Goal: Transaction & Acquisition: Purchase product/service

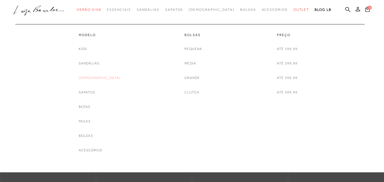
drag, startPoint x: 0, startPoint y: 0, endPoint x: 99, endPoint y: 77, distance: 125.6
click at [99, 77] on link "[DEMOGRAPHIC_DATA]" at bounding box center [100, 78] width 42 height 6
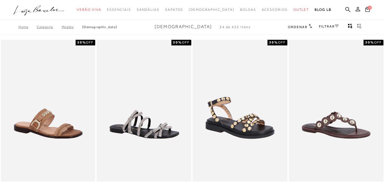
click at [335, 27] on link "FILTRAR" at bounding box center [329, 26] width 20 height 4
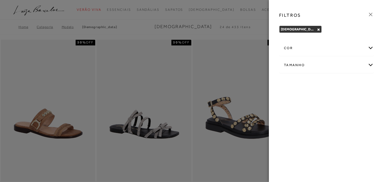
click at [303, 65] on div "Tamanho" at bounding box center [326, 65] width 94 height 15
click at [329, 83] on span "34" at bounding box center [326, 83] width 8 height 4
click at [326, 83] on input "34" at bounding box center [323, 85] width 6 height 6
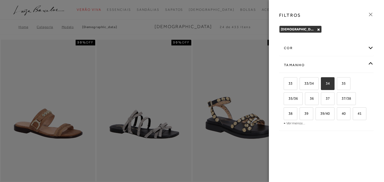
checkbox input "true"
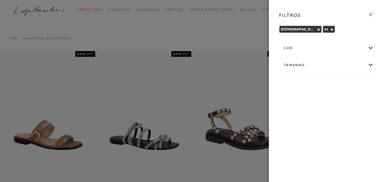
click at [372, 13] on icon at bounding box center [371, 14] width 6 height 6
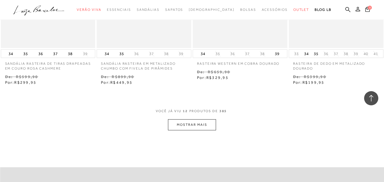
scroll to position [540, 0]
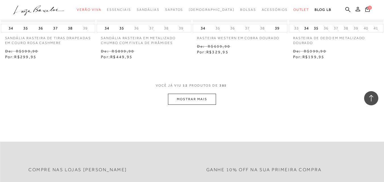
click at [198, 96] on button "MOSTRAR MAIS" at bounding box center [192, 99] width 48 height 11
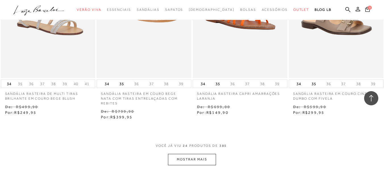
scroll to position [1080, 0]
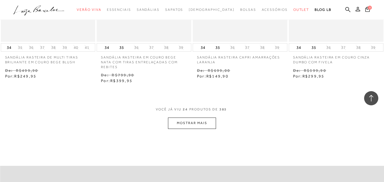
click at [199, 118] on button "MOSTRAR MAIS" at bounding box center [192, 123] width 48 height 11
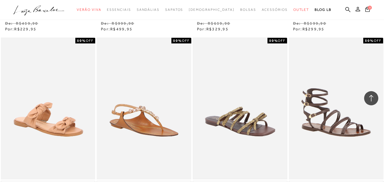
scroll to position [1620, 0]
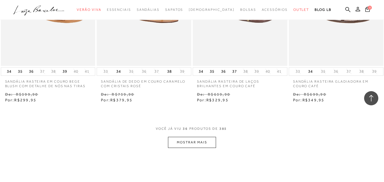
click at [193, 141] on button "MOSTRAR MAIS" at bounding box center [192, 142] width 48 height 11
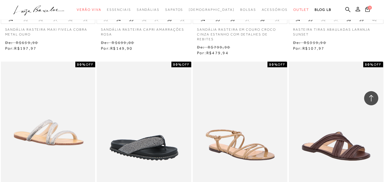
scroll to position [2160, 0]
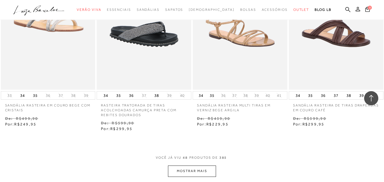
click at [192, 166] on button "MOSTRAR MAIS" at bounding box center [192, 171] width 48 height 11
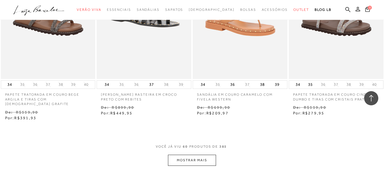
scroll to position [2786, 0]
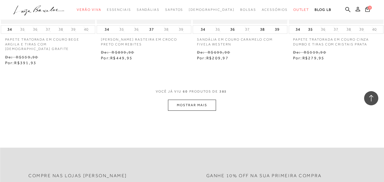
click at [195, 100] on button "MOSTRAR MAIS" at bounding box center [192, 105] width 48 height 11
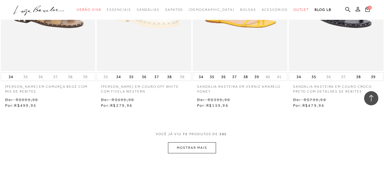
scroll to position [3354, 0]
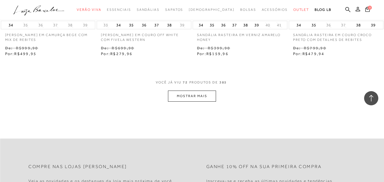
click at [203, 91] on button "MOSTRAR MAIS" at bounding box center [192, 96] width 48 height 11
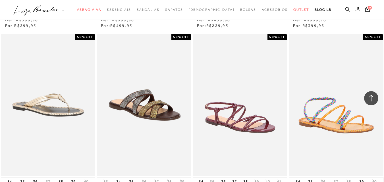
scroll to position [3866, 0]
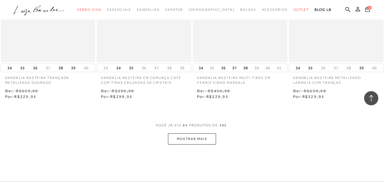
click at [190, 134] on button "MOSTRAR MAIS" at bounding box center [192, 139] width 48 height 11
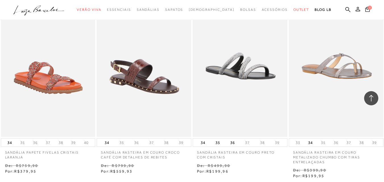
scroll to position [4406, 0]
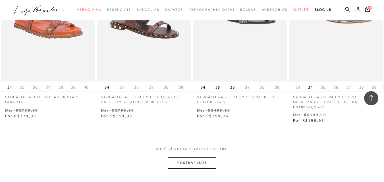
click at [192, 157] on button "MOSTRAR MAIS" at bounding box center [192, 162] width 48 height 11
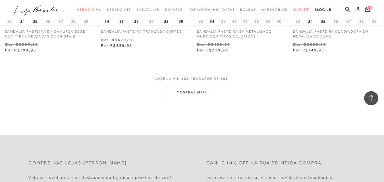
scroll to position [5032, 0]
click at [190, 87] on button "MOSTRAR MAIS" at bounding box center [192, 92] width 48 height 11
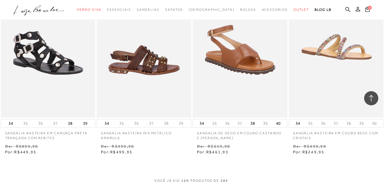
scroll to position [5543, 0]
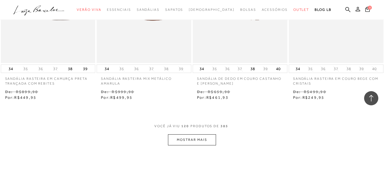
click at [196, 134] on button "MOSTRAR MAIS" at bounding box center [192, 139] width 48 height 11
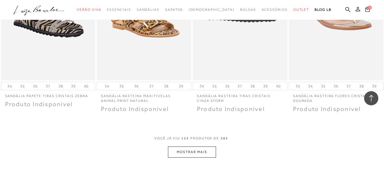
scroll to position [6083, 0]
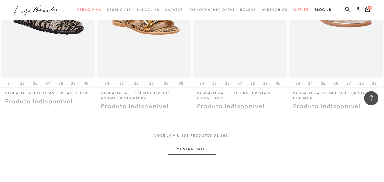
click at [188, 144] on button "MOSTRAR MAIS" at bounding box center [192, 149] width 48 height 11
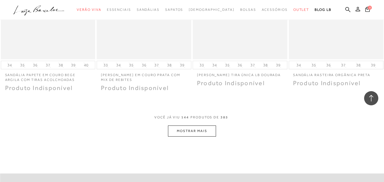
scroll to position [6652, 0]
click at [196, 125] on button "MOSTRAR MAIS" at bounding box center [192, 130] width 48 height 11
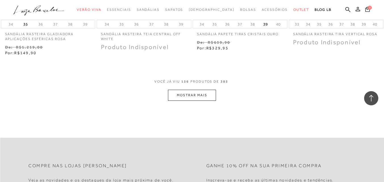
scroll to position [7249, 0]
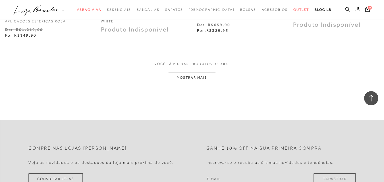
click at [184, 72] on button "MOSTRAR MAIS" at bounding box center [192, 77] width 48 height 11
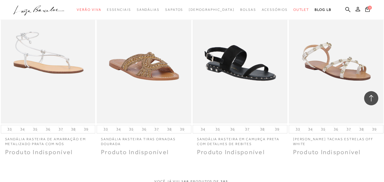
scroll to position [7761, 0]
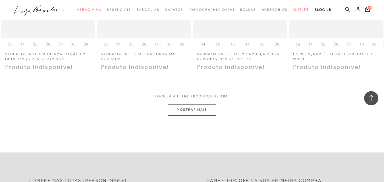
click at [190, 104] on button "MOSTRAR MAIS" at bounding box center [192, 109] width 48 height 11
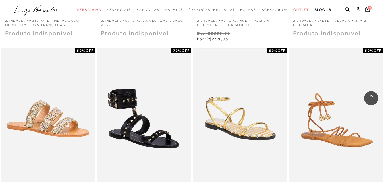
scroll to position [8272, 0]
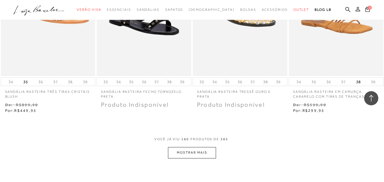
click at [184, 147] on button "MOSTRAR MAIS" at bounding box center [192, 152] width 48 height 11
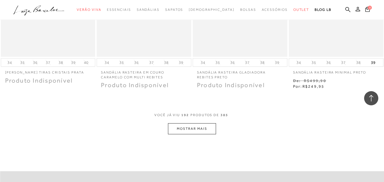
scroll to position [8869, 0]
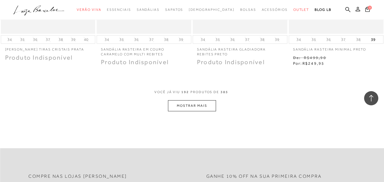
click at [199, 100] on button "MOSTRAR MAIS" at bounding box center [192, 105] width 48 height 11
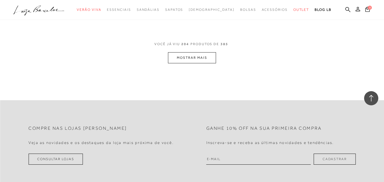
scroll to position [9438, 0]
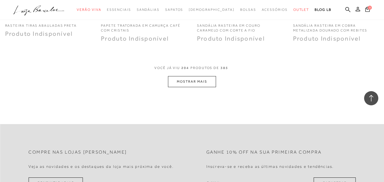
click at [197, 76] on button "MOSTRAR MAIS" at bounding box center [192, 81] width 48 height 11
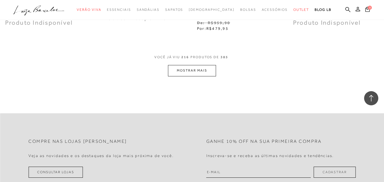
scroll to position [10006, 0]
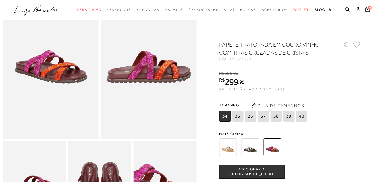
scroll to position [28, 0]
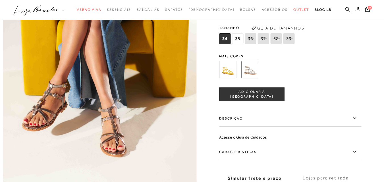
scroll to position [313, 0]
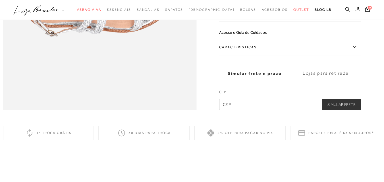
scroll to position [370, 0]
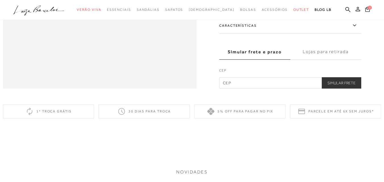
scroll to position [540, 0]
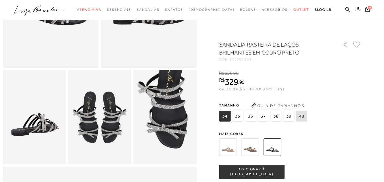
scroll to position [57, 0]
